Goal: Navigation & Orientation: Find specific page/section

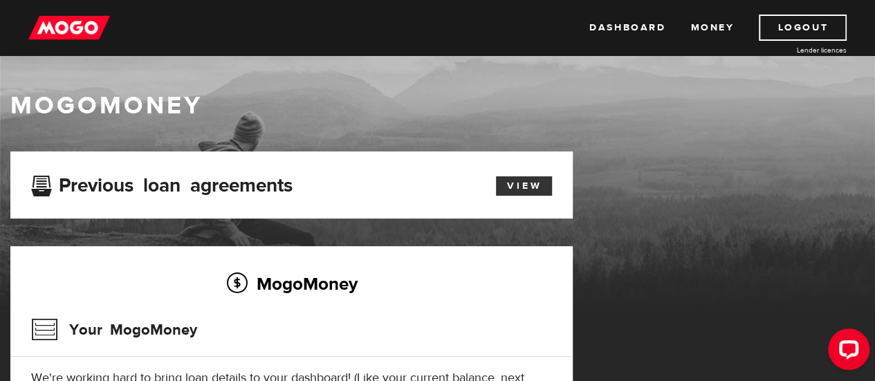
click at [515, 190] on link "View" at bounding box center [524, 185] width 56 height 19
click at [701, 30] on link "Money" at bounding box center [712, 28] width 44 height 26
click at [80, 33] on img at bounding box center [69, 28] width 82 height 26
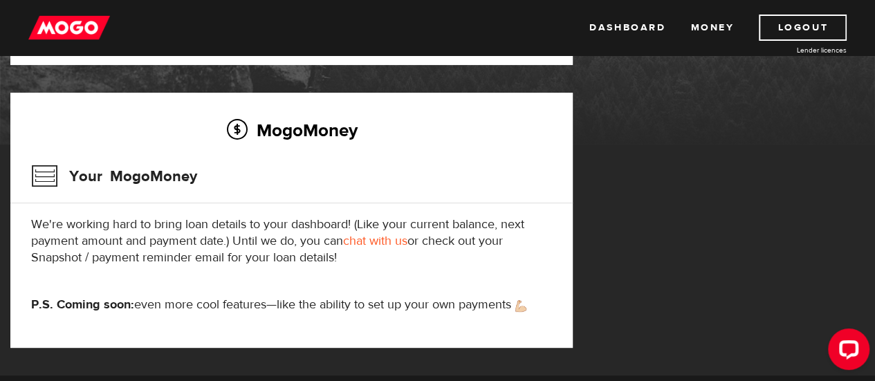
scroll to position [133, 0]
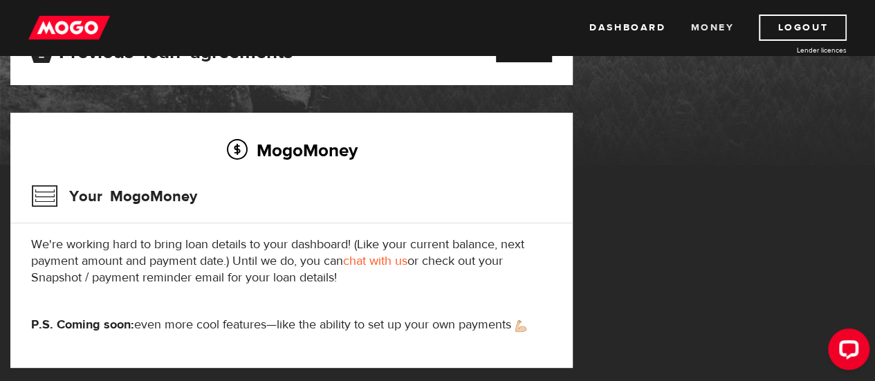
click at [697, 28] on link "Money" at bounding box center [712, 28] width 44 height 26
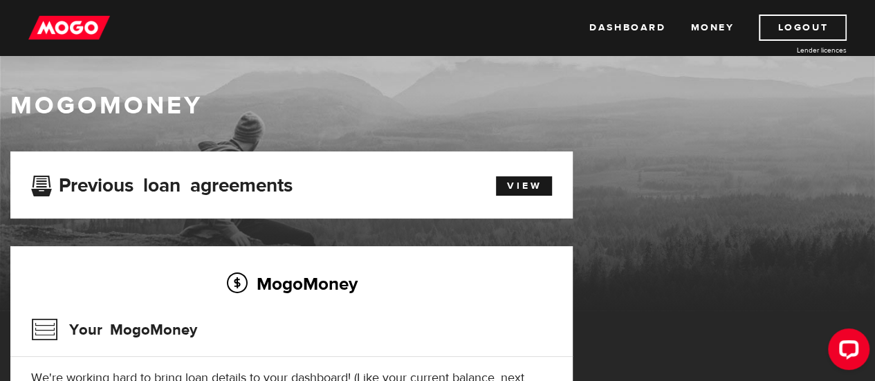
click at [60, 27] on img at bounding box center [69, 28] width 82 height 26
